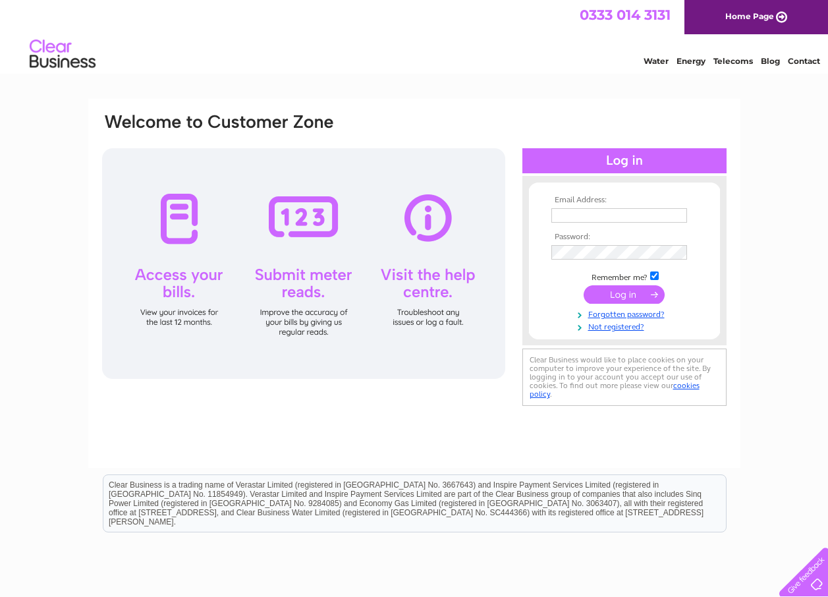
type input "[PERSON_NAME][EMAIL_ADDRESS][DOMAIN_NAME]"
click at [617, 291] on input "submit" at bounding box center [624, 294] width 81 height 18
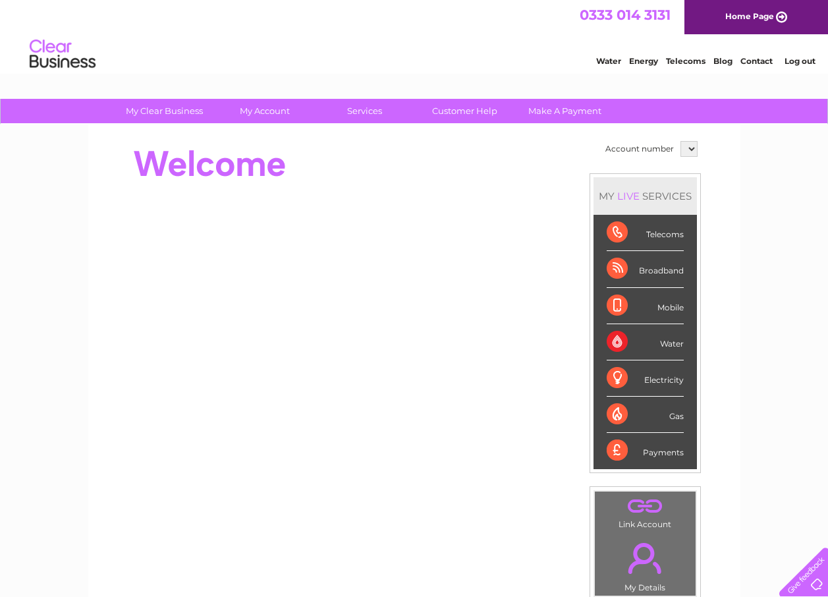
click at [690, 152] on select at bounding box center [689, 149] width 17 height 16
click at [688, 149] on select at bounding box center [689, 149] width 17 height 16
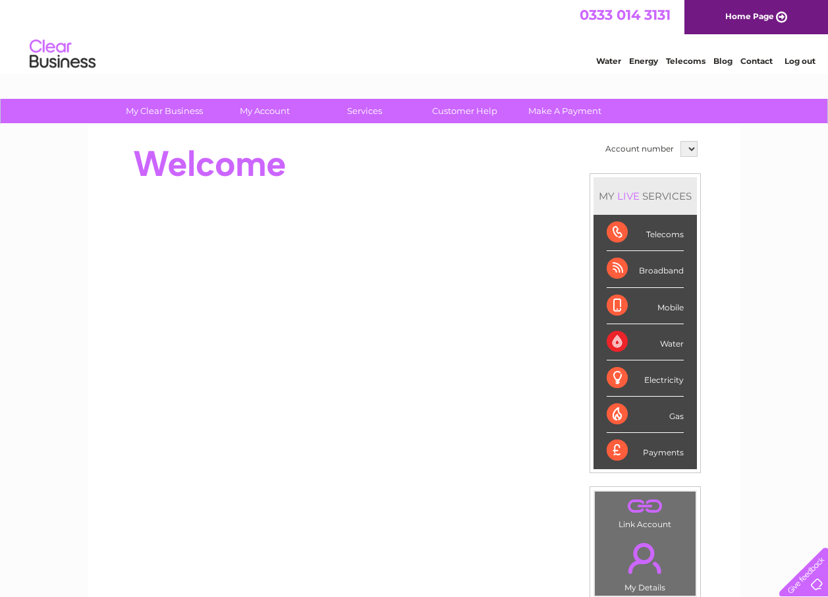
click at [688, 149] on select at bounding box center [689, 149] width 17 height 16
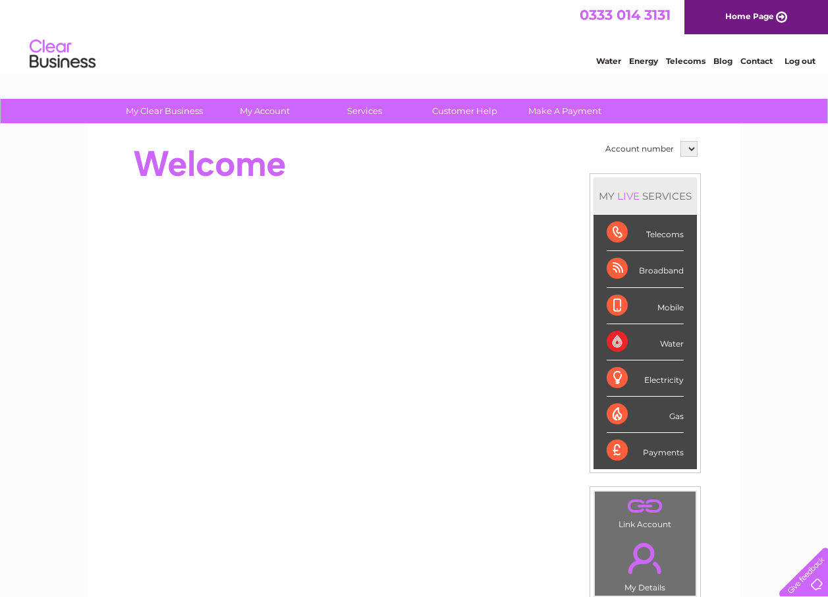
click at [688, 149] on select at bounding box center [689, 149] width 17 height 16
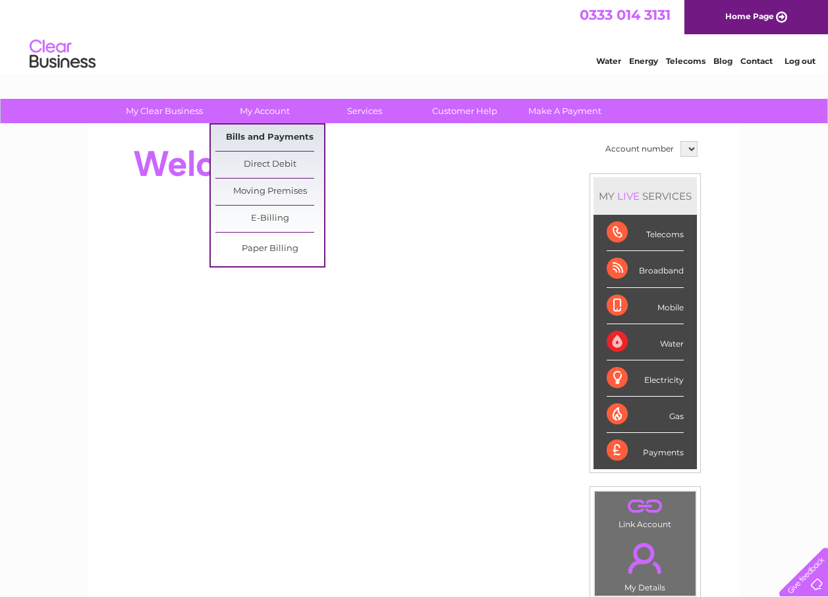
click at [244, 132] on link "Bills and Payments" at bounding box center [269, 138] width 109 height 26
